Goal: Task Accomplishment & Management: Manage account settings

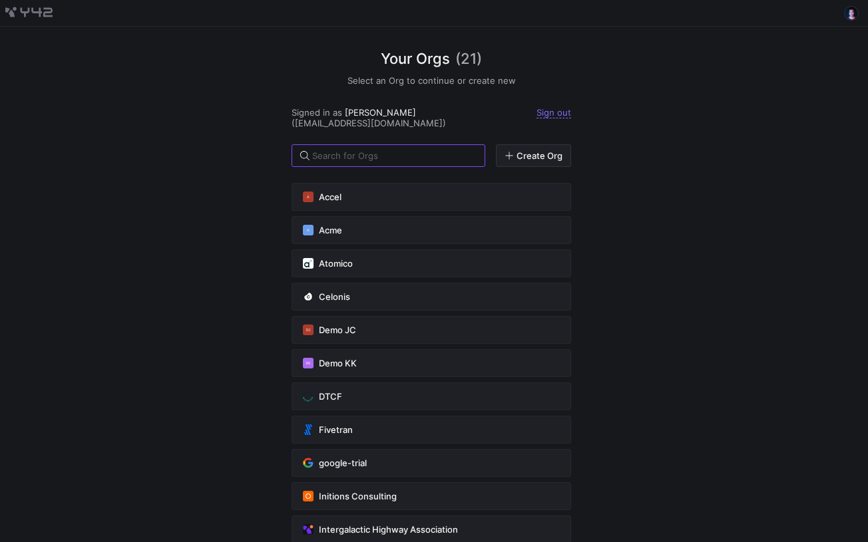
scroll to position [339, 0]
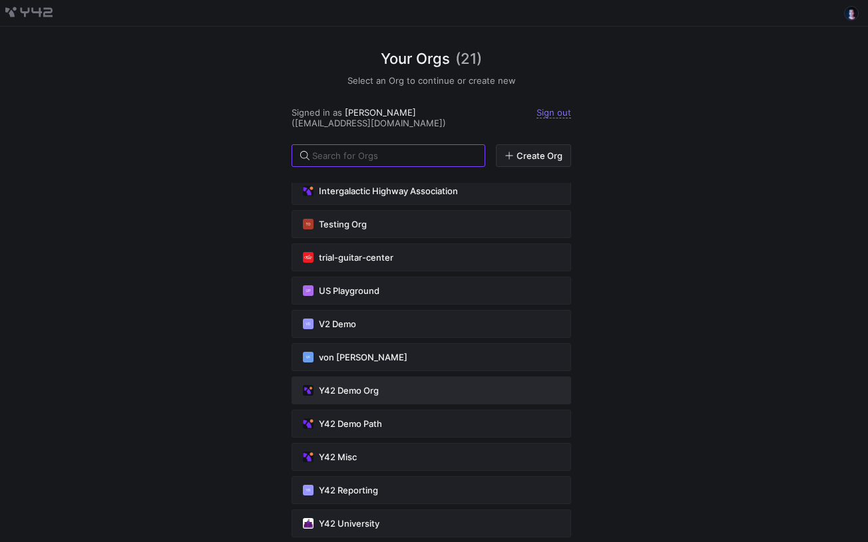
click at [399, 381] on button "Y42 Demo Org" at bounding box center [430, 391] width 279 height 28
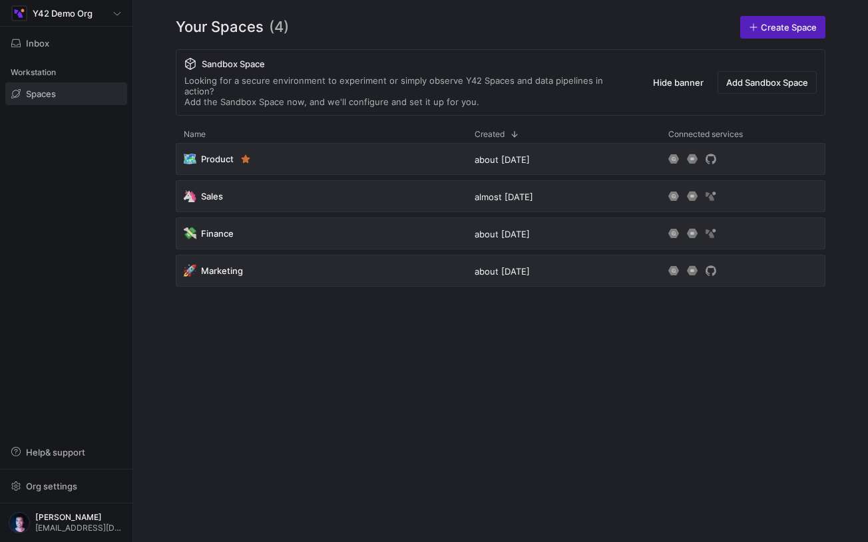
click at [399, 381] on div "🗺️ Product about 2 years ago 🦄 Sales almost 2 years ago 💸 Finance about 2 years…" at bounding box center [500, 332] width 649 height 378
click at [81, 458] on span "Help & support" at bounding box center [55, 452] width 59 height 11
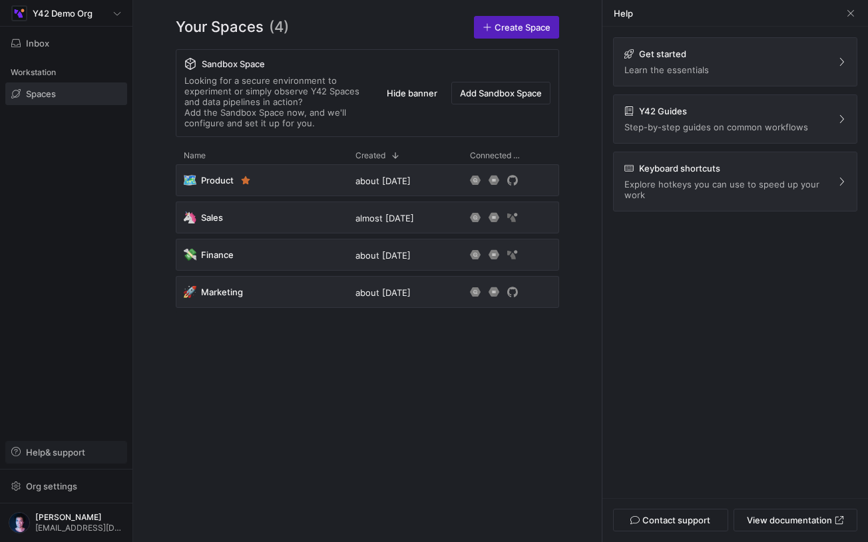
click at [81, 458] on span "Help & support" at bounding box center [55, 452] width 59 height 11
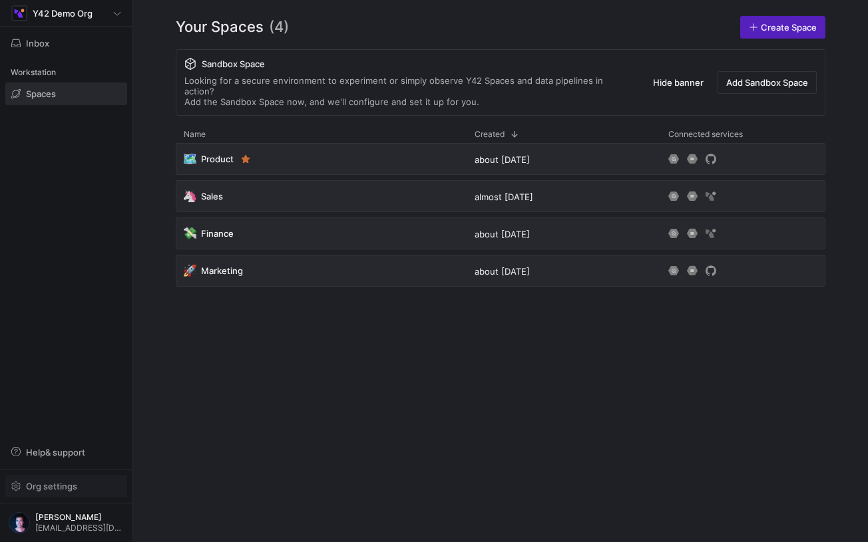
click at [85, 492] on span "Org settings" at bounding box center [66, 486] width 110 height 11
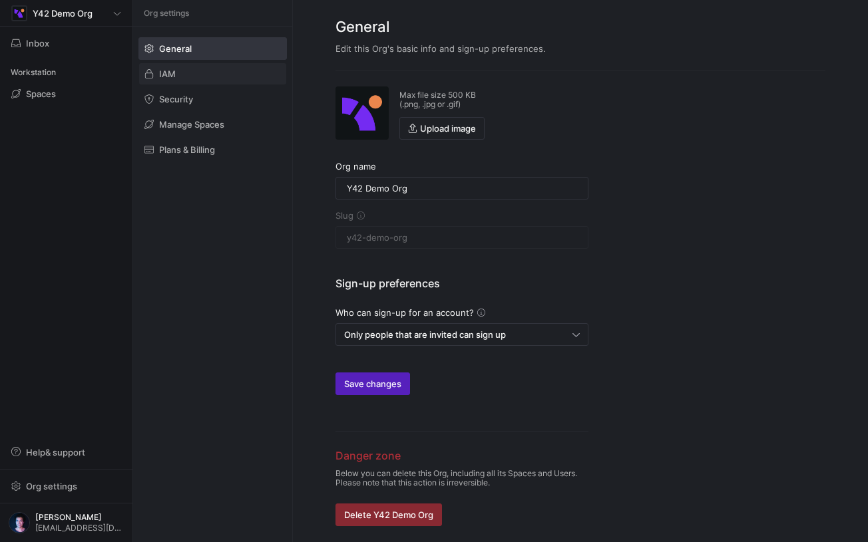
click at [198, 69] on span at bounding box center [212, 73] width 147 height 21
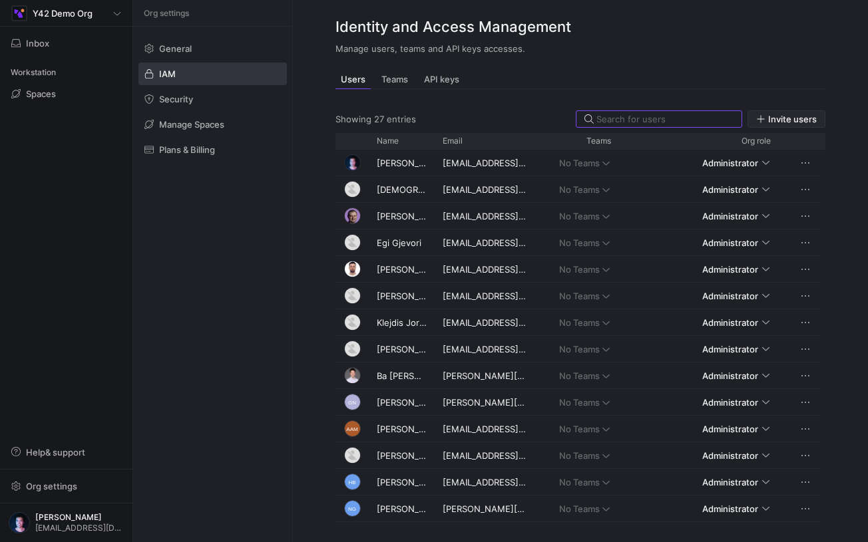
click at [785, 126] on span "button" at bounding box center [786, 119] width 77 height 16
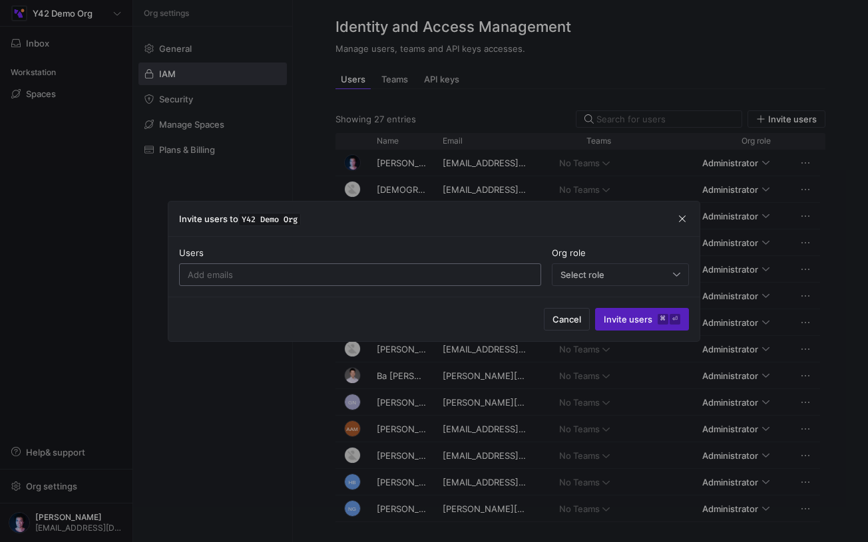
click at [311, 275] on input at bounding box center [360, 274] width 345 height 11
type input "first_user@email.com"
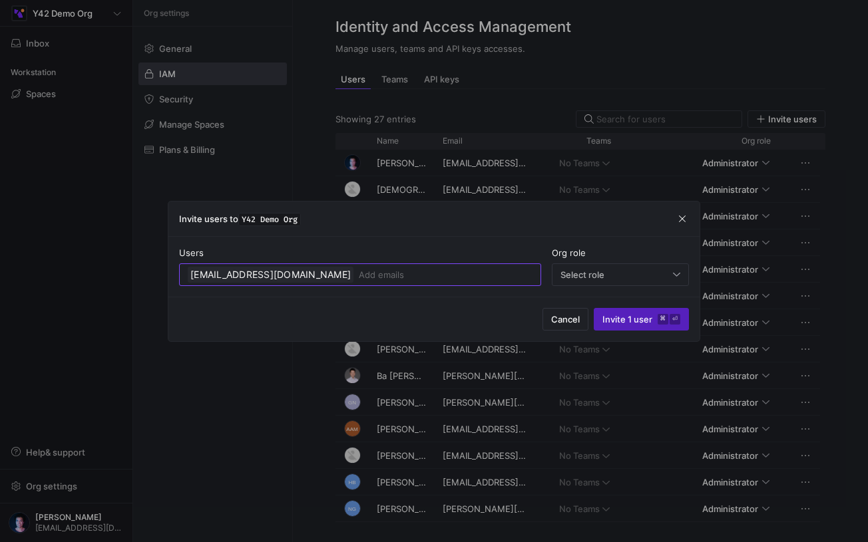
click at [194, 455] on div at bounding box center [434, 271] width 868 height 542
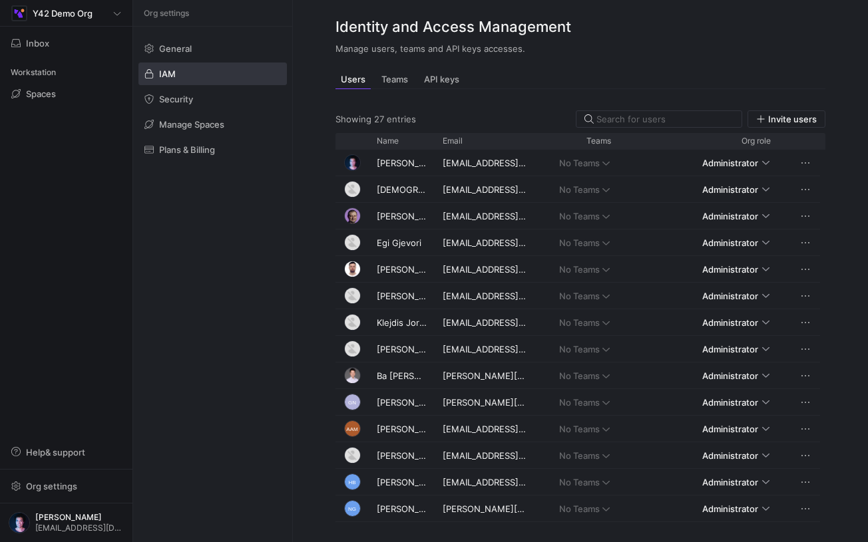
click at [252, 321] on div "Org settings General IAM Security Manage Spaces Plans & Billing" at bounding box center [212, 271] width 159 height 542
click at [208, 93] on span at bounding box center [212, 98] width 147 height 21
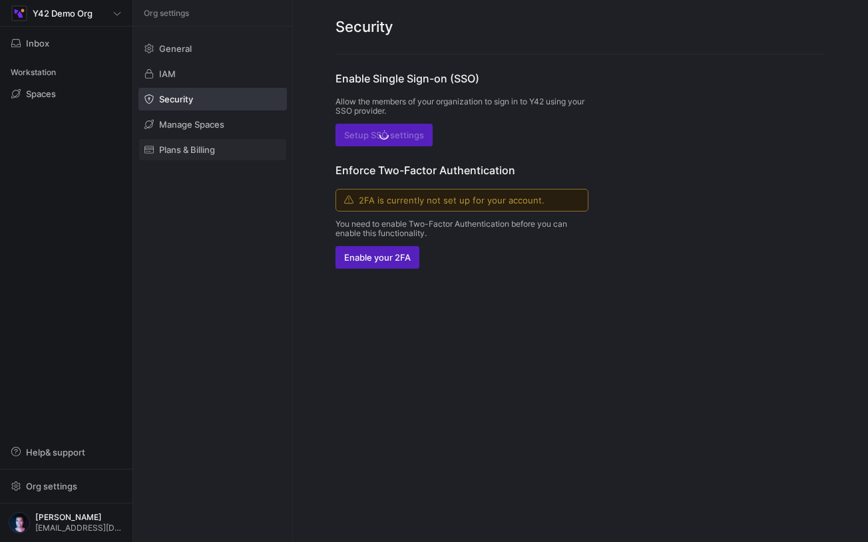
click at [211, 141] on span at bounding box center [212, 149] width 147 height 21
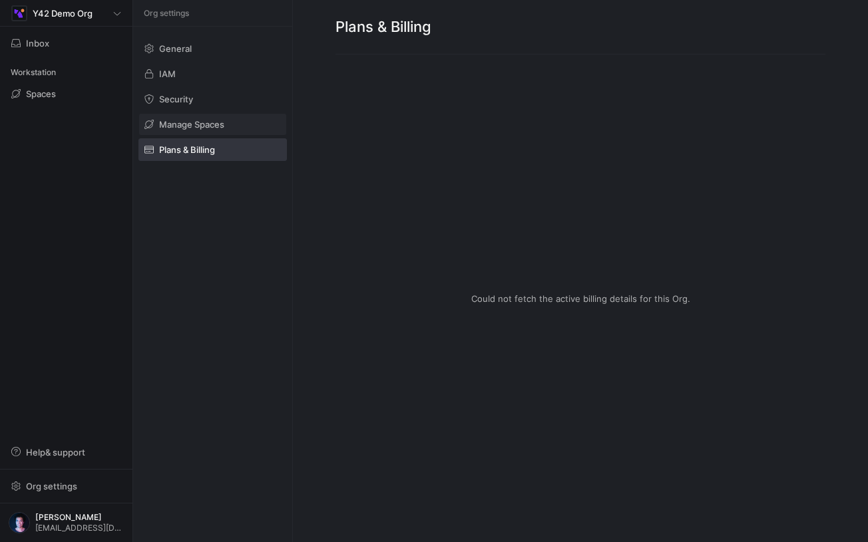
click at [232, 125] on span at bounding box center [212, 124] width 147 height 21
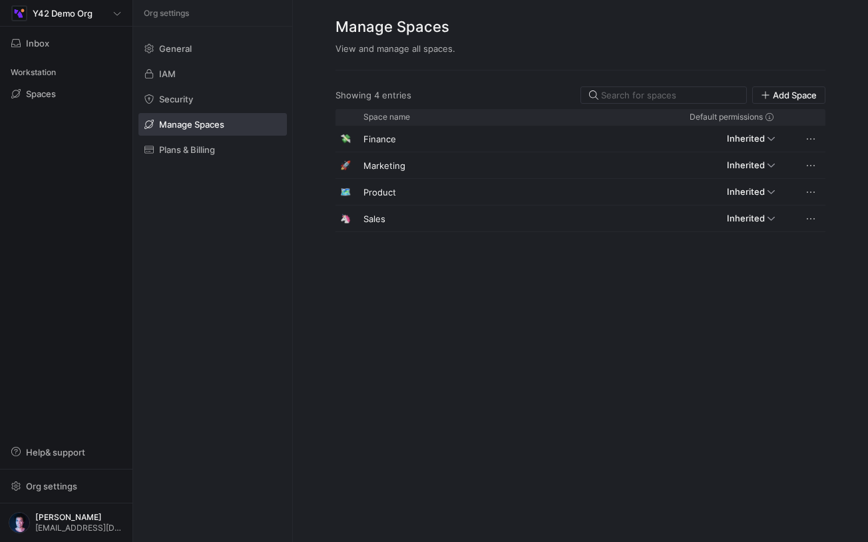
click at [238, 33] on div "General IAM Security Manage Spaces Plans & Billing" at bounding box center [212, 99] width 159 height 145
click at [221, 53] on span at bounding box center [212, 48] width 147 height 21
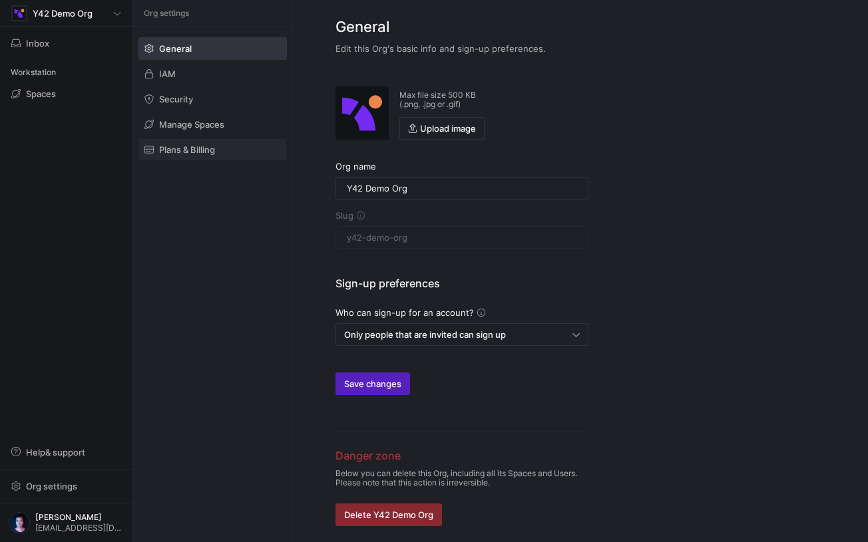
click at [235, 153] on span at bounding box center [212, 149] width 147 height 21
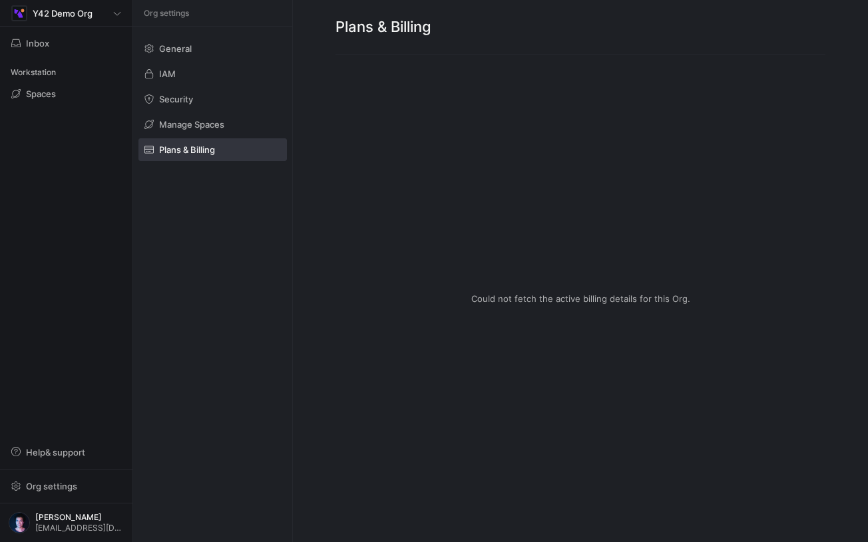
click at [61, 106] on div "Workstation Spaces" at bounding box center [66, 85] width 132 height 51
click at [79, 498] on div "Org settings" at bounding box center [66, 486] width 132 height 33
click at [74, 493] on span "button" at bounding box center [66, 486] width 120 height 21
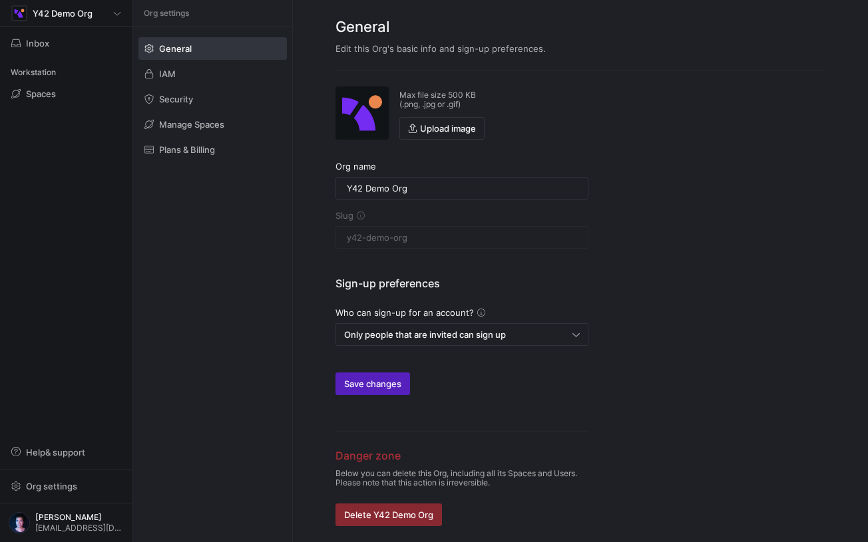
click at [180, 388] on div "Org settings General IAM Security Manage Spaces Plans & Billing" at bounding box center [212, 271] width 159 height 542
click at [67, 461] on span "button" at bounding box center [66, 452] width 120 height 21
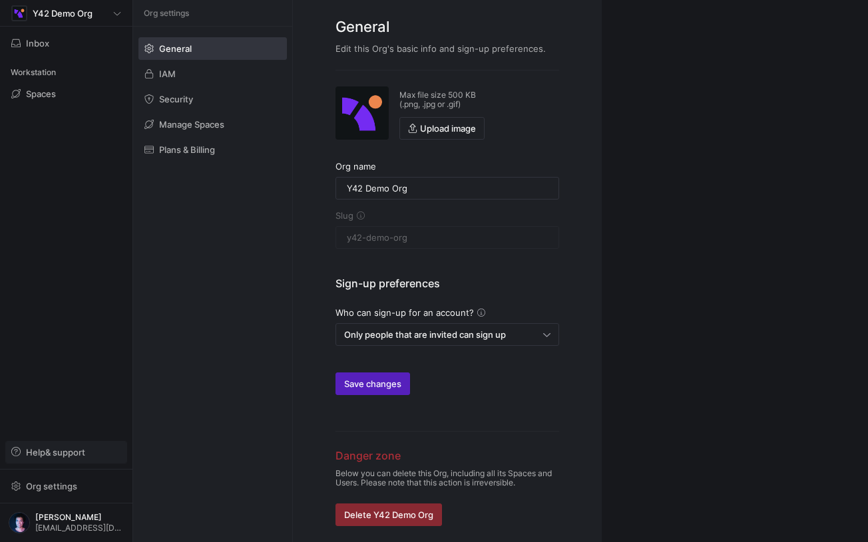
click at [67, 461] on span "button" at bounding box center [66, 452] width 120 height 21
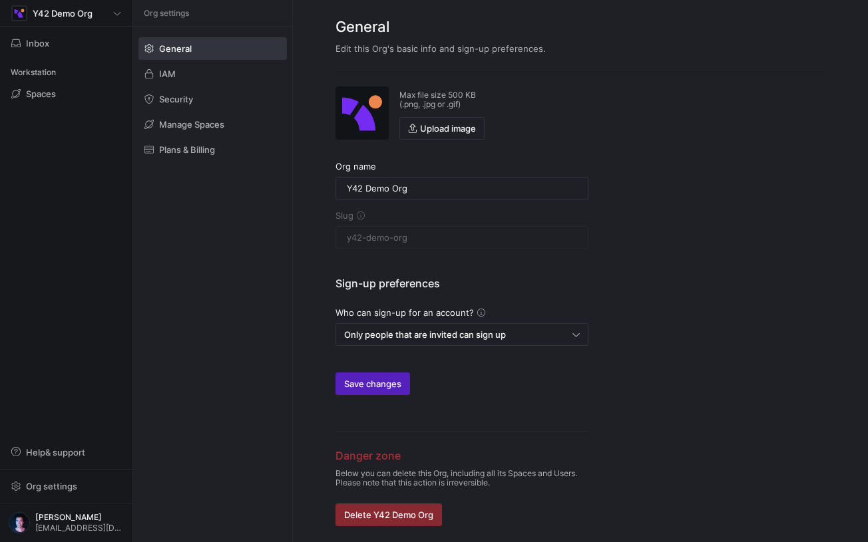
click at [158, 344] on div "Org settings General IAM Security Manage Spaces Plans & Billing" at bounding box center [212, 271] width 159 height 542
click at [285, 291] on div "Org settings General IAM Security Manage Spaces Plans & Billing" at bounding box center [212, 271] width 159 height 542
click at [100, 388] on div "Y42 Demo Org Inbox Workstation Spaces Help & support Org settings Hung Dang hd@…" at bounding box center [66, 271] width 132 height 542
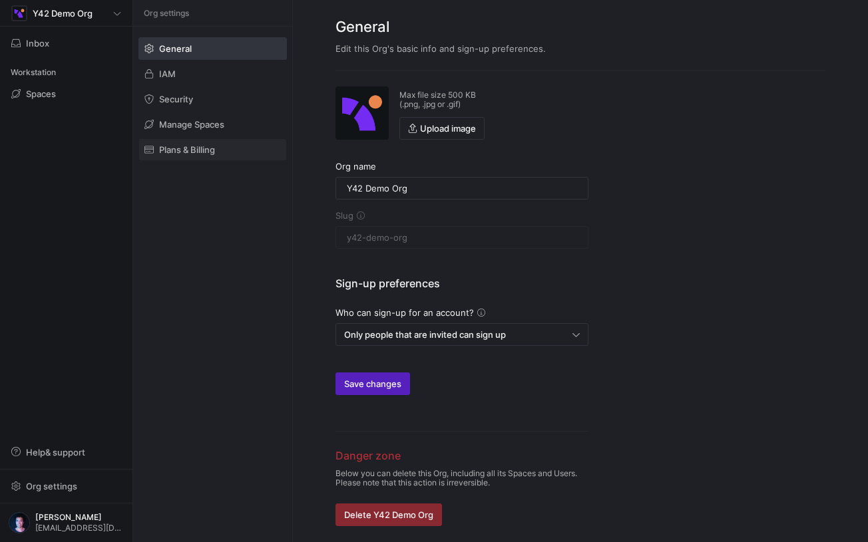
click at [228, 157] on span at bounding box center [212, 149] width 147 height 21
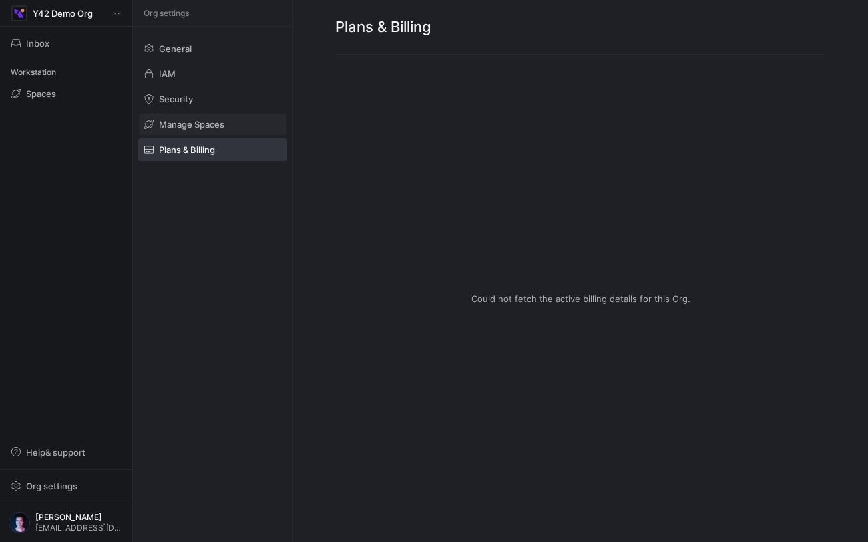
click at [212, 129] on span at bounding box center [212, 124] width 147 height 21
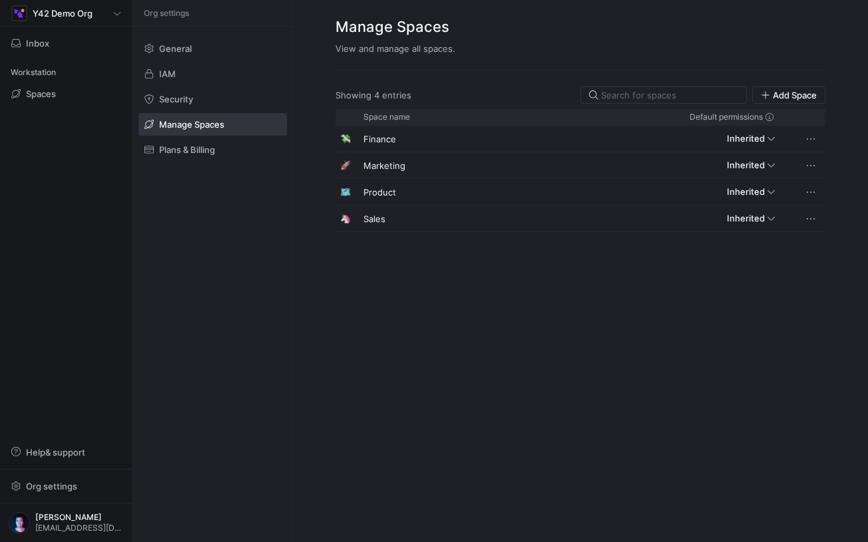
click at [208, 84] on div "General IAM Security Manage Spaces Plans & Billing" at bounding box center [212, 99] width 159 height 145
click at [189, 107] on span at bounding box center [212, 98] width 147 height 21
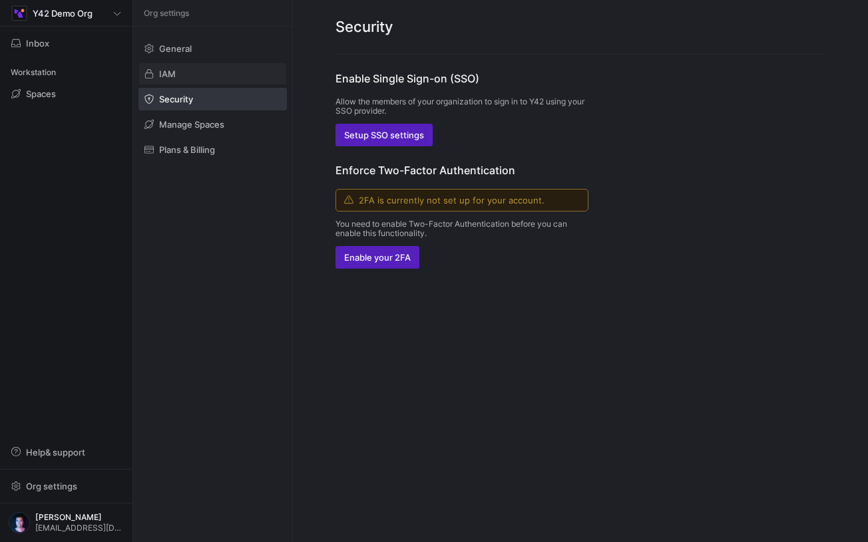
click at [205, 77] on span at bounding box center [212, 73] width 147 height 21
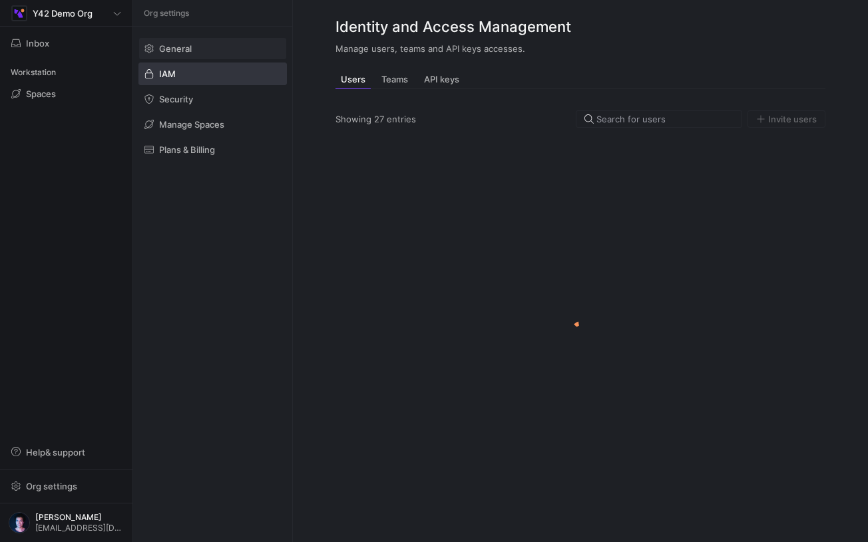
click at [218, 50] on span at bounding box center [212, 48] width 147 height 21
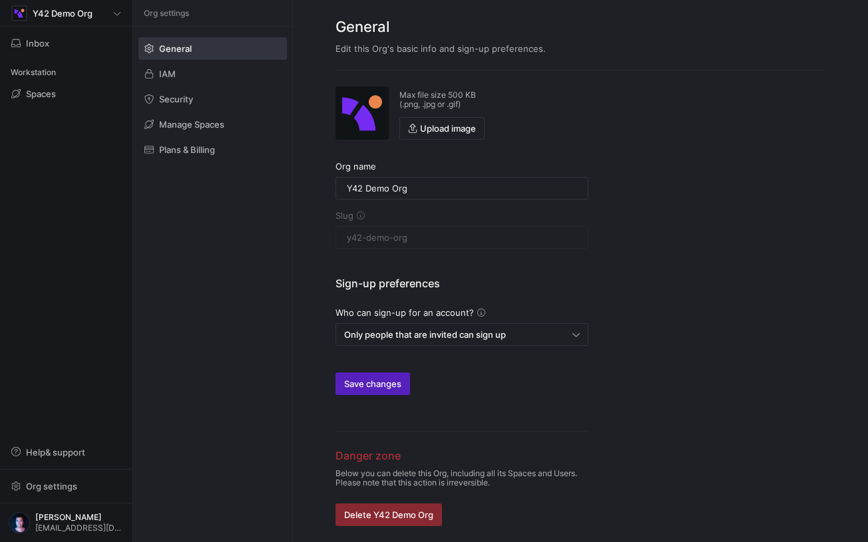
click at [182, 253] on div "Org settings General IAM Security Manage Spaces Plans & Billing" at bounding box center [212, 271] width 159 height 542
click at [40, 520] on span "Hung Dang" at bounding box center [79, 517] width 88 height 9
click at [69, 453] on span "User settings" at bounding box center [54, 454] width 57 height 11
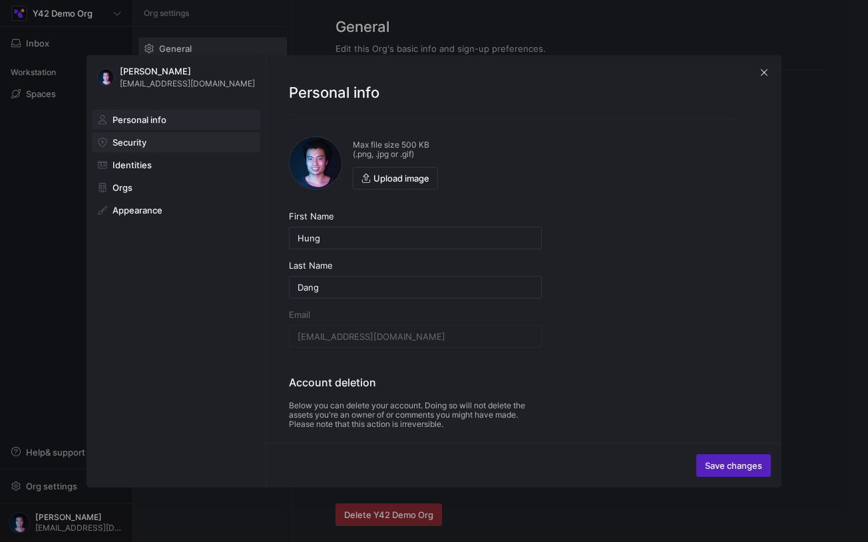
click at [160, 140] on span at bounding box center [175, 142] width 167 height 19
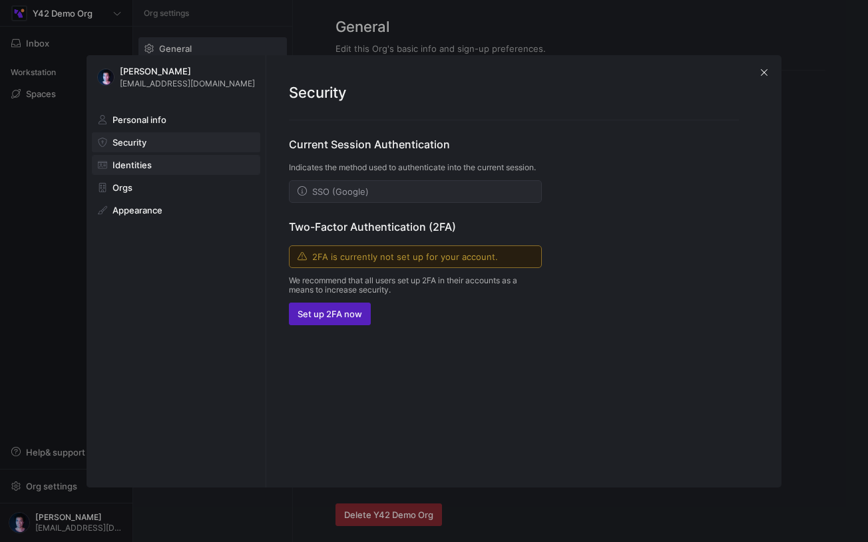
click at [154, 168] on span at bounding box center [175, 165] width 167 height 19
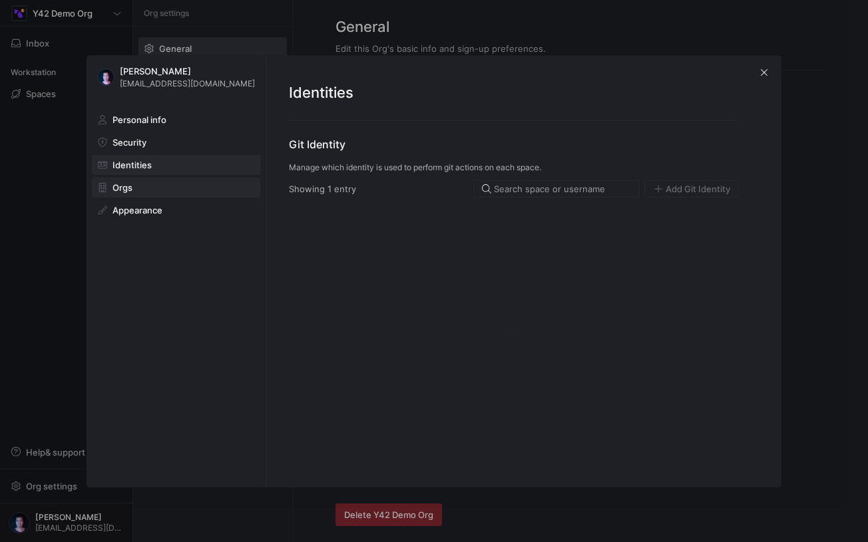
click at [150, 184] on span at bounding box center [175, 187] width 167 height 19
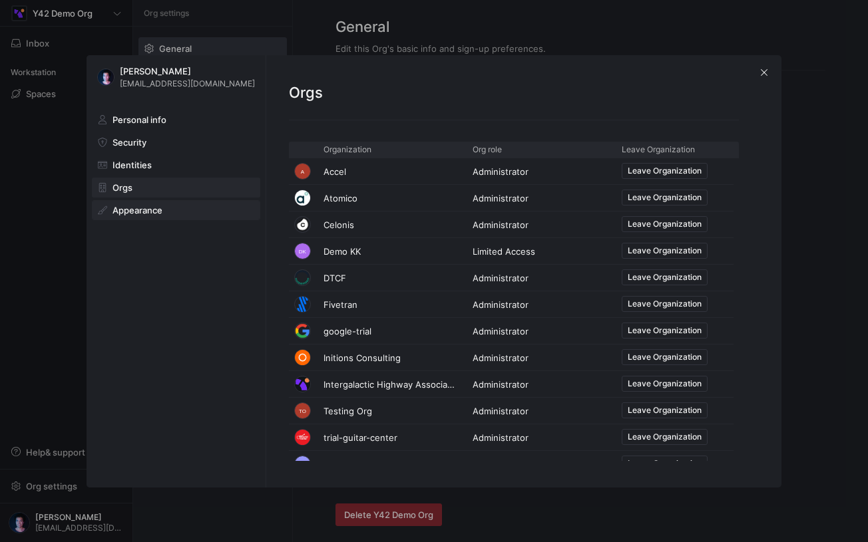
click at [148, 210] on span "Appearance" at bounding box center [137, 210] width 50 height 11
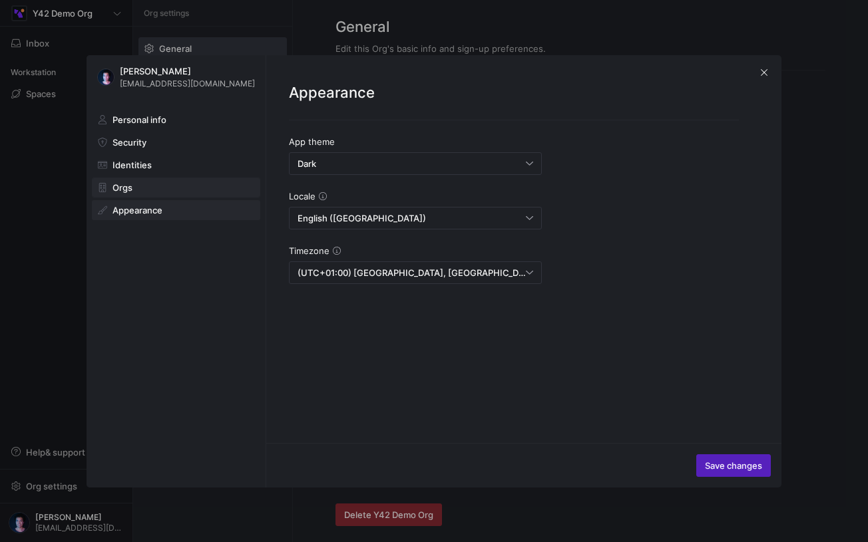
click at [158, 188] on span at bounding box center [175, 187] width 167 height 19
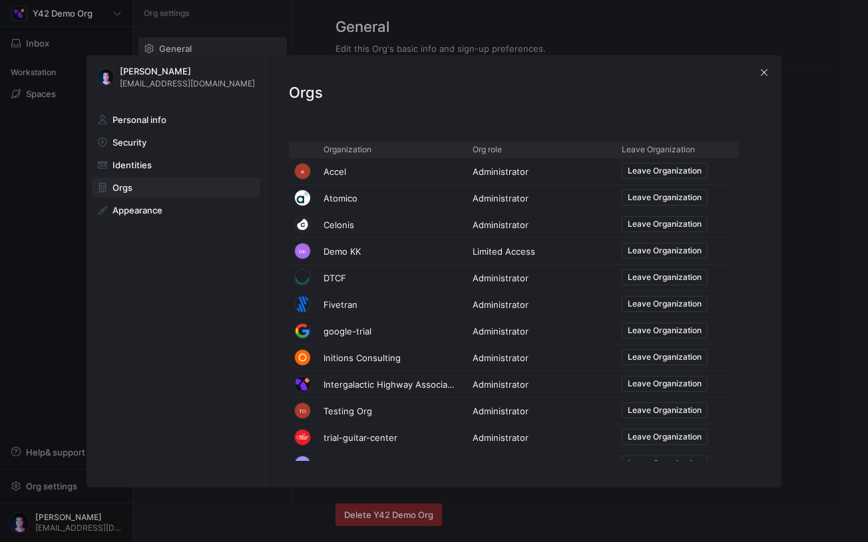
click at [47, 297] on div at bounding box center [434, 271] width 868 height 542
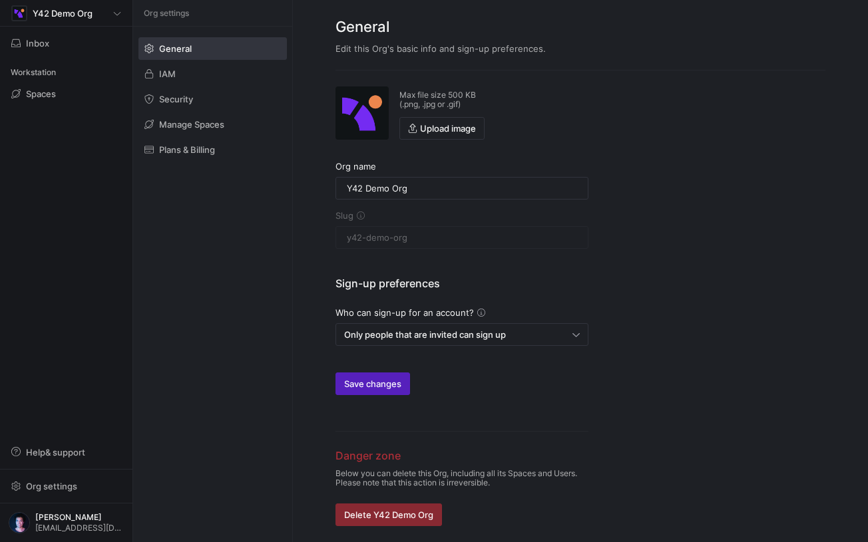
click at [47, 297] on div "Y42 Demo Org Inbox Workstation Spaces Help & support Org settings Hung Dang hd@…" at bounding box center [66, 271] width 132 height 542
click at [76, 263] on div "Y42 Demo Org Inbox Workstation Spaces Help & support Org settings Hung Dang hd@…" at bounding box center [66, 271] width 132 height 542
click at [119, 380] on div "Y42 Demo Org Inbox Workstation Spaces Help & support Org settings Hung Dang hd@…" at bounding box center [66, 271] width 132 height 542
